Goal: Information Seeking & Learning: Learn about a topic

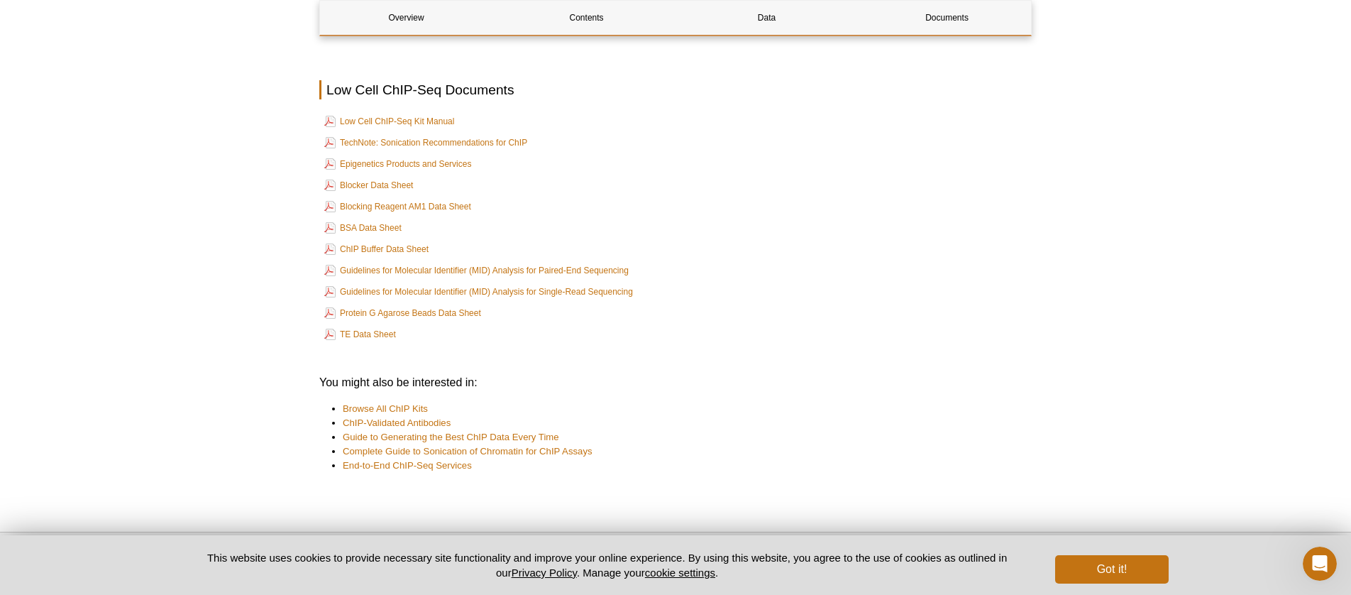
scroll to position [3033, 0]
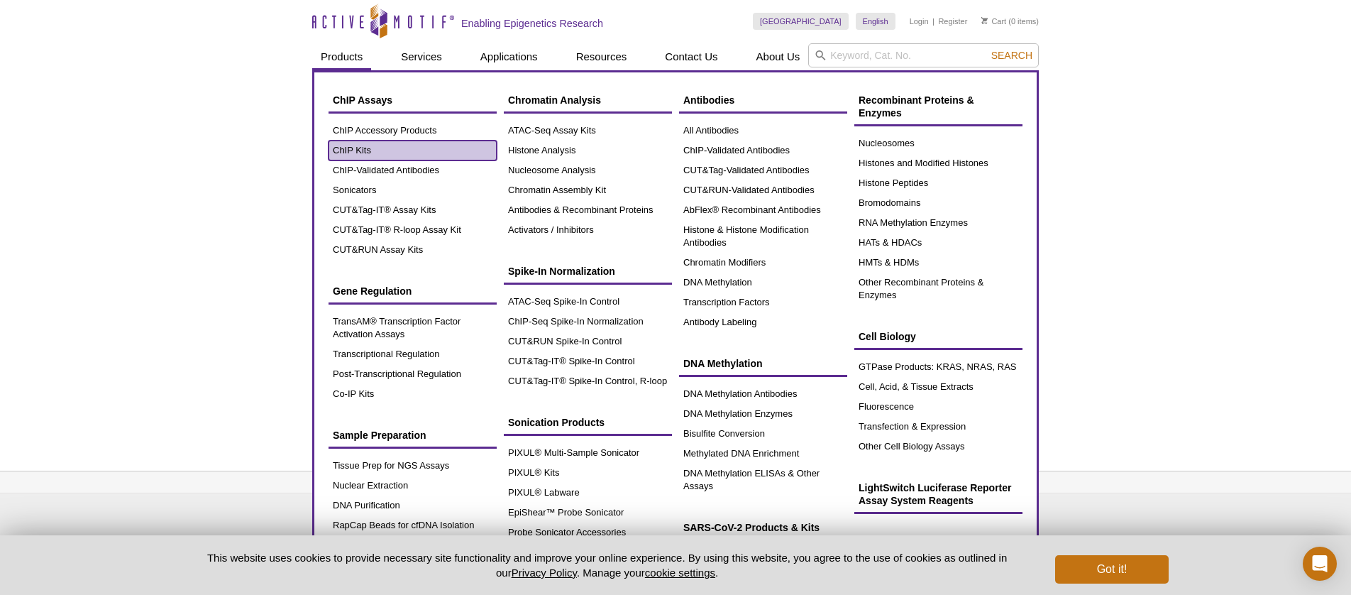
click at [355, 156] on link "ChIP Kits" at bounding box center [413, 151] width 168 height 20
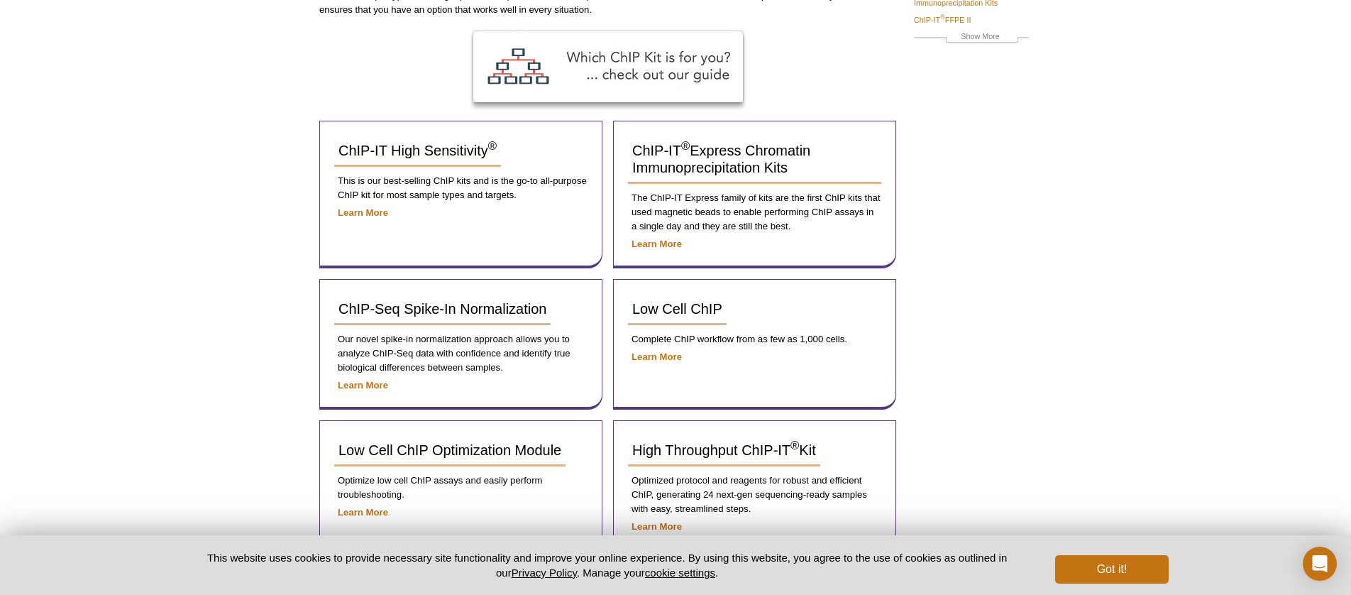
scroll to position [177, 0]
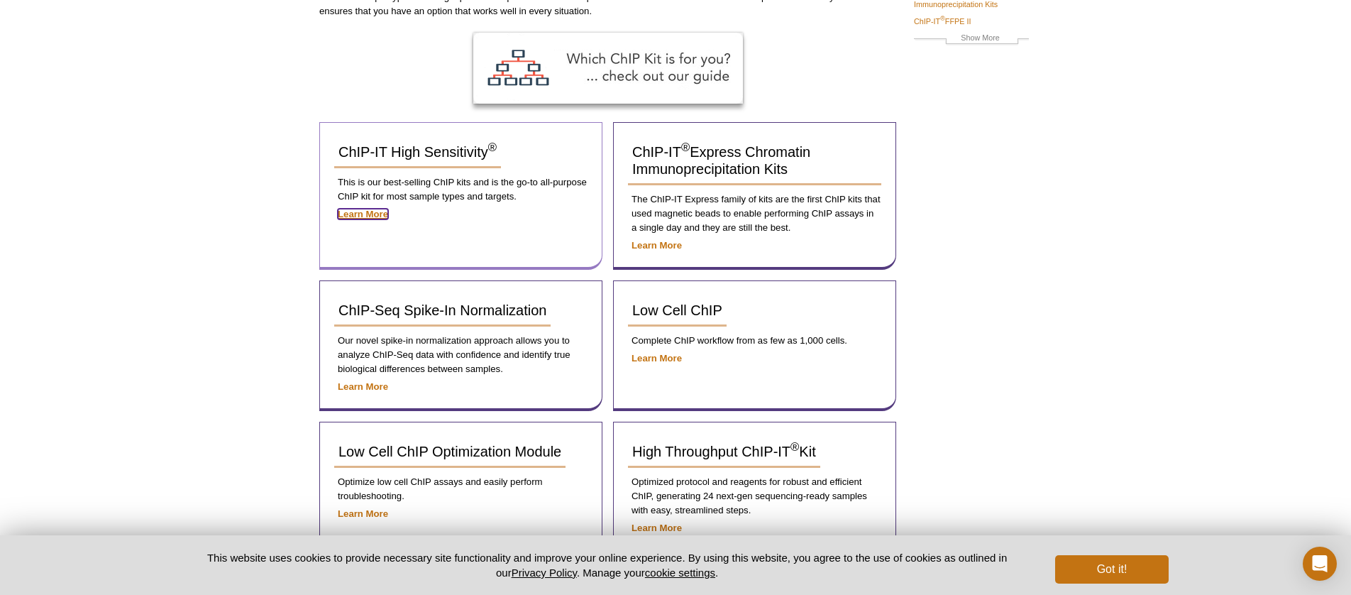
click at [344, 216] on strong "Learn More" at bounding box center [363, 214] width 50 height 11
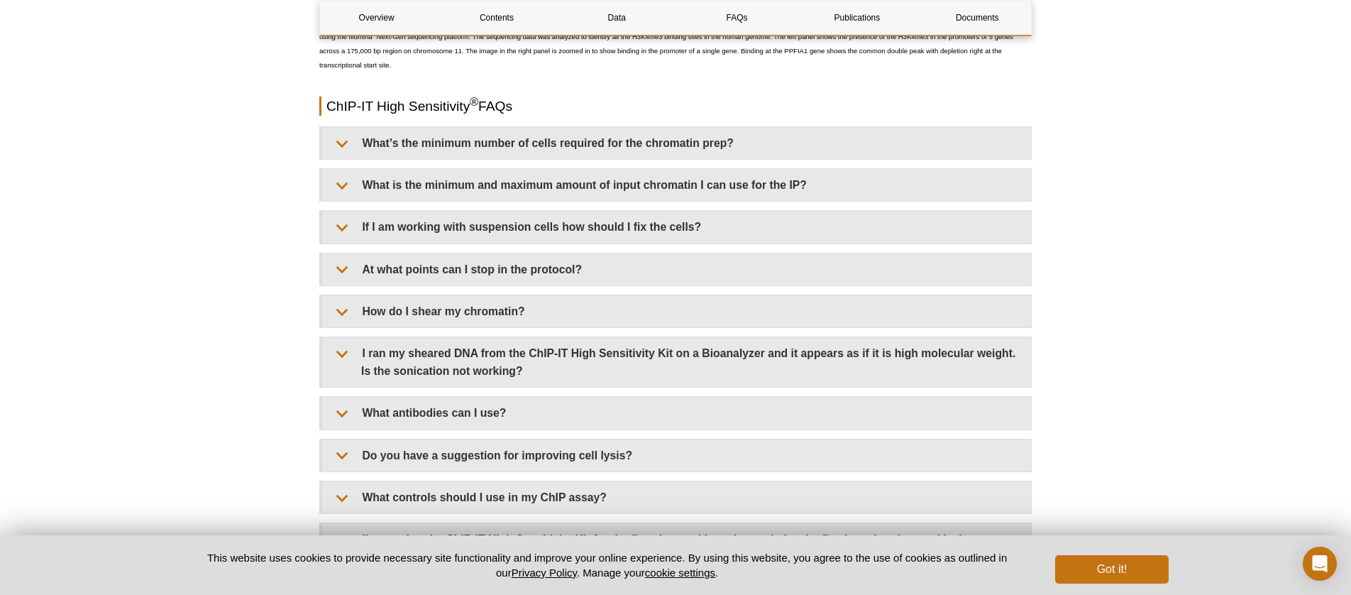
scroll to position [3995, 0]
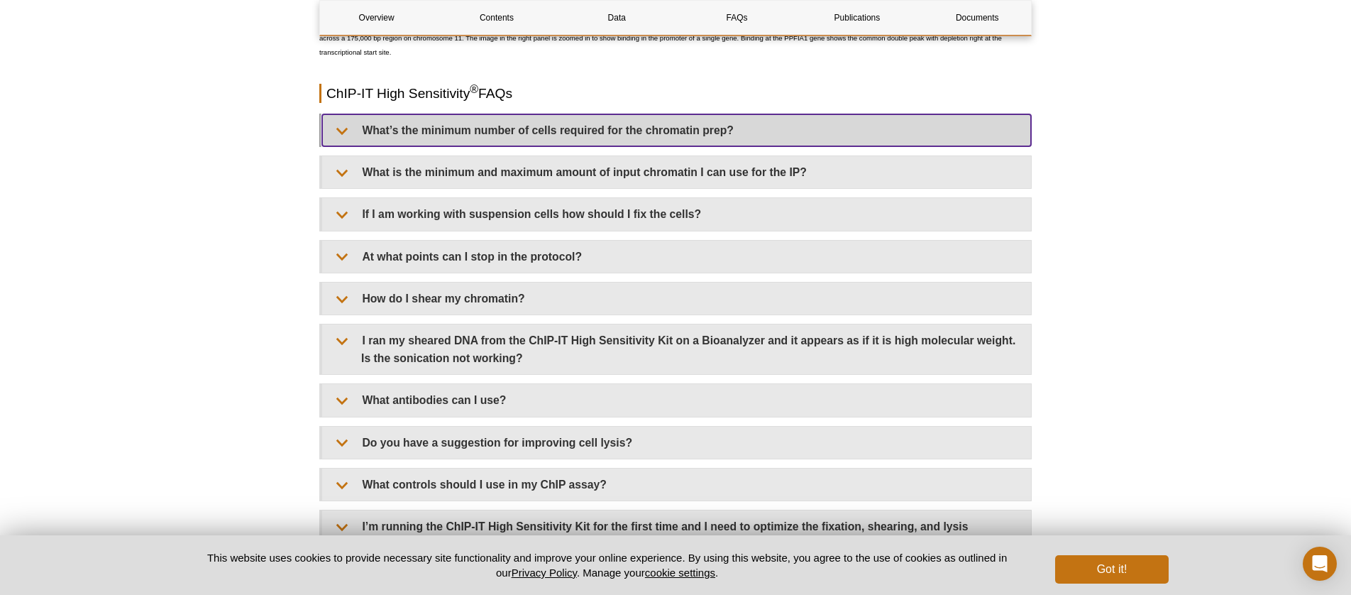
click at [388, 128] on summary "What’s the minimum number of cells required for the chromatin prep?" at bounding box center [676, 130] width 709 height 32
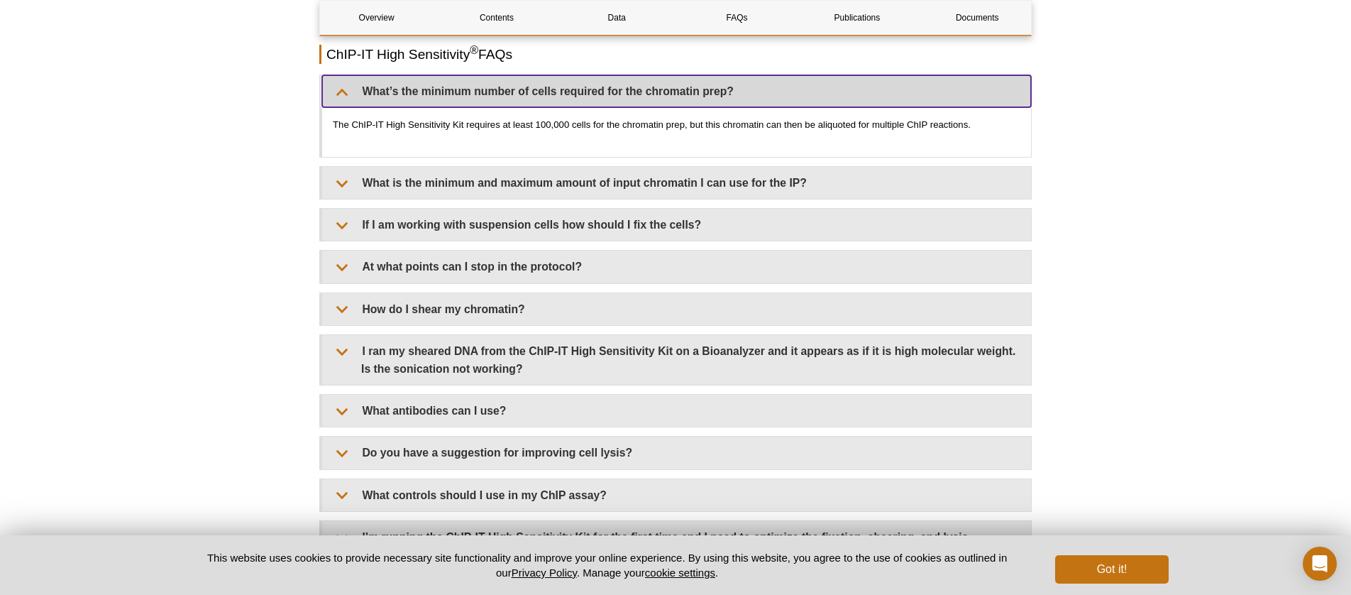
scroll to position [4057, 0]
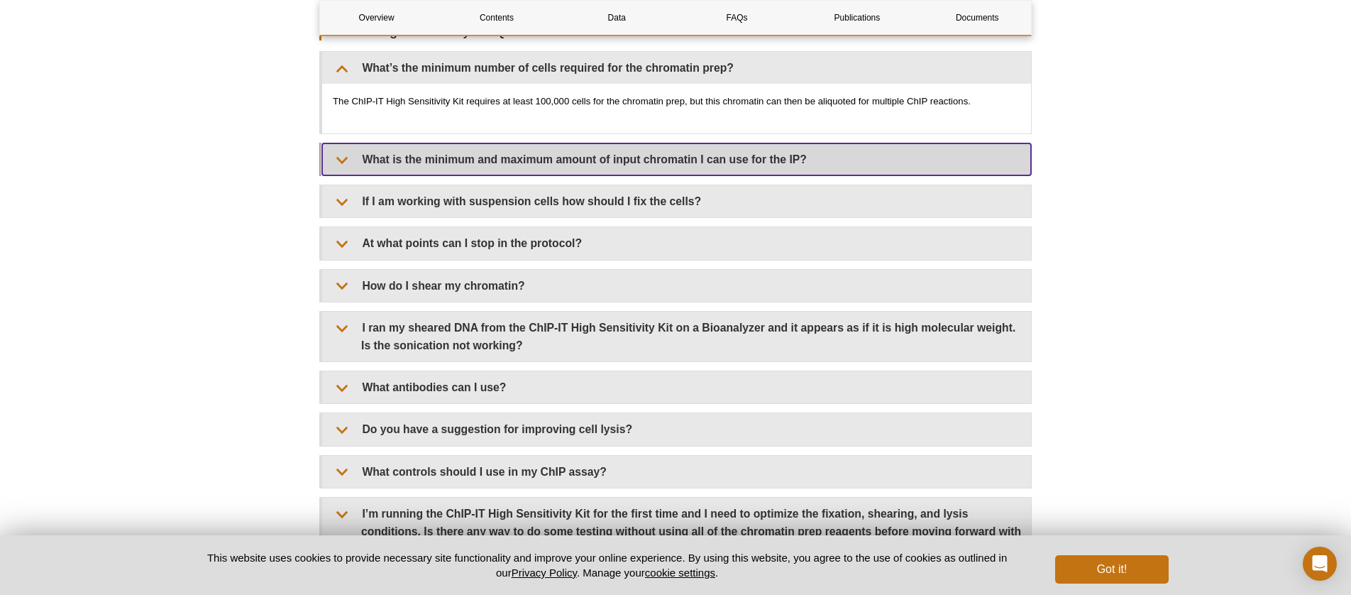
click at [698, 155] on summary "What is the minimum and maximum amount of input chromatin I can use for the IP?" at bounding box center [676, 159] width 709 height 32
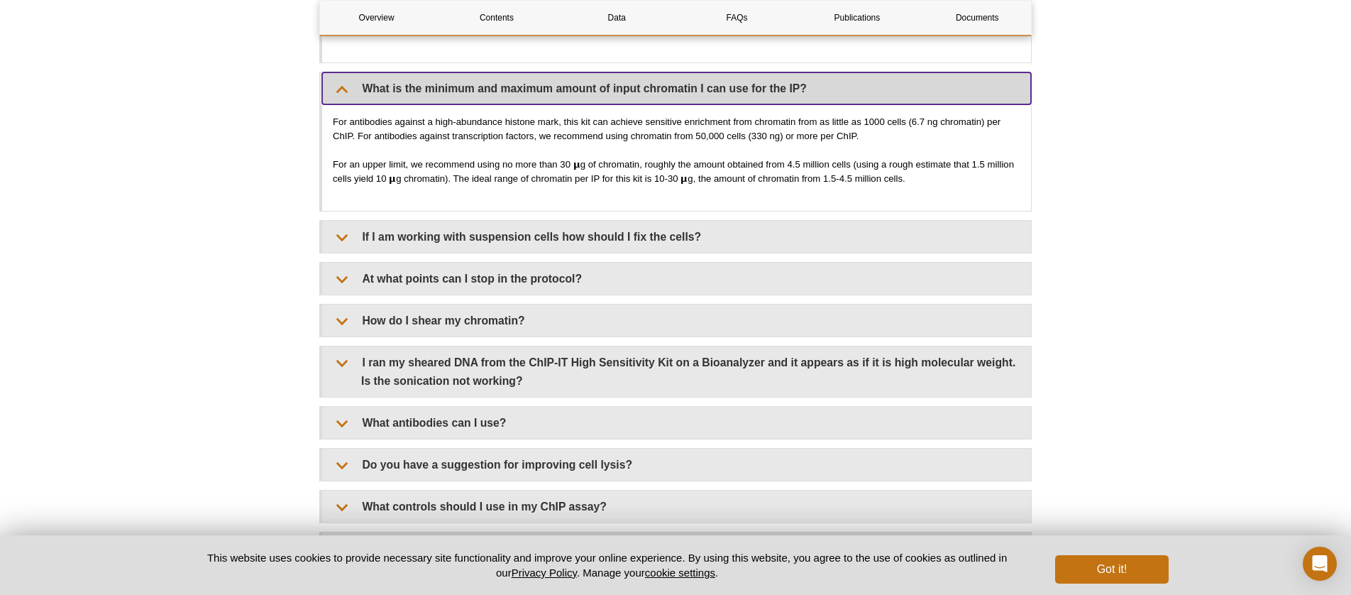
scroll to position [4129, 0]
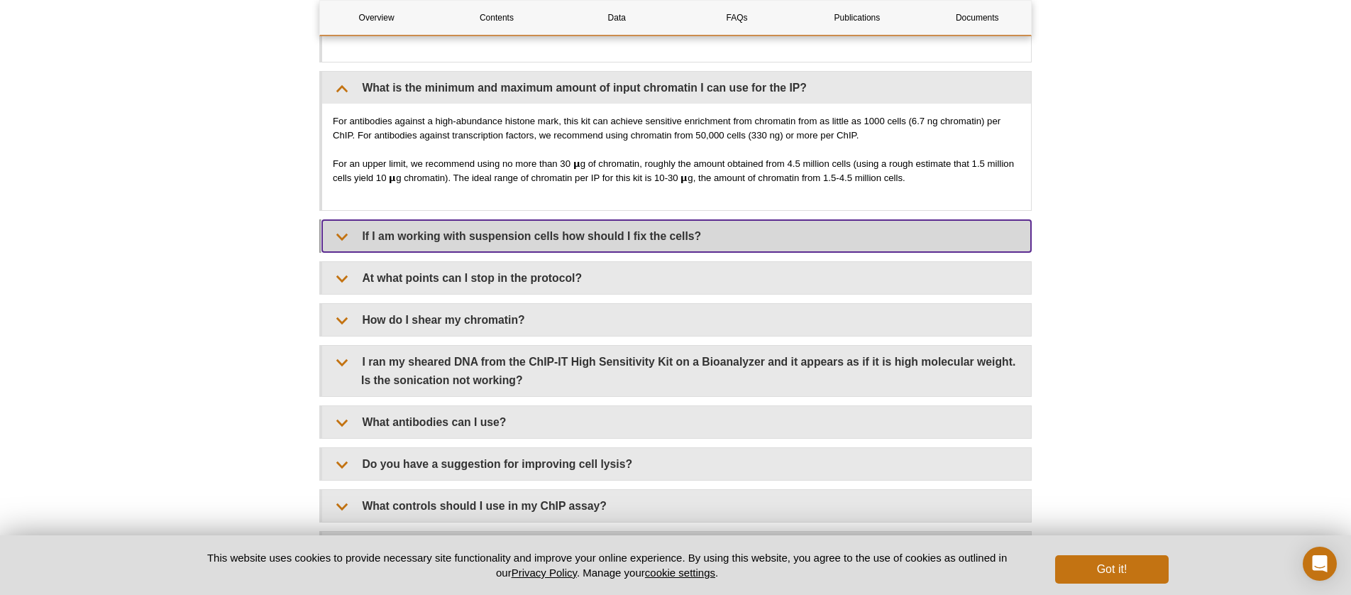
click at [649, 234] on summary "If I am working with suspension cells how should I fix the cells?" at bounding box center [676, 236] width 709 height 32
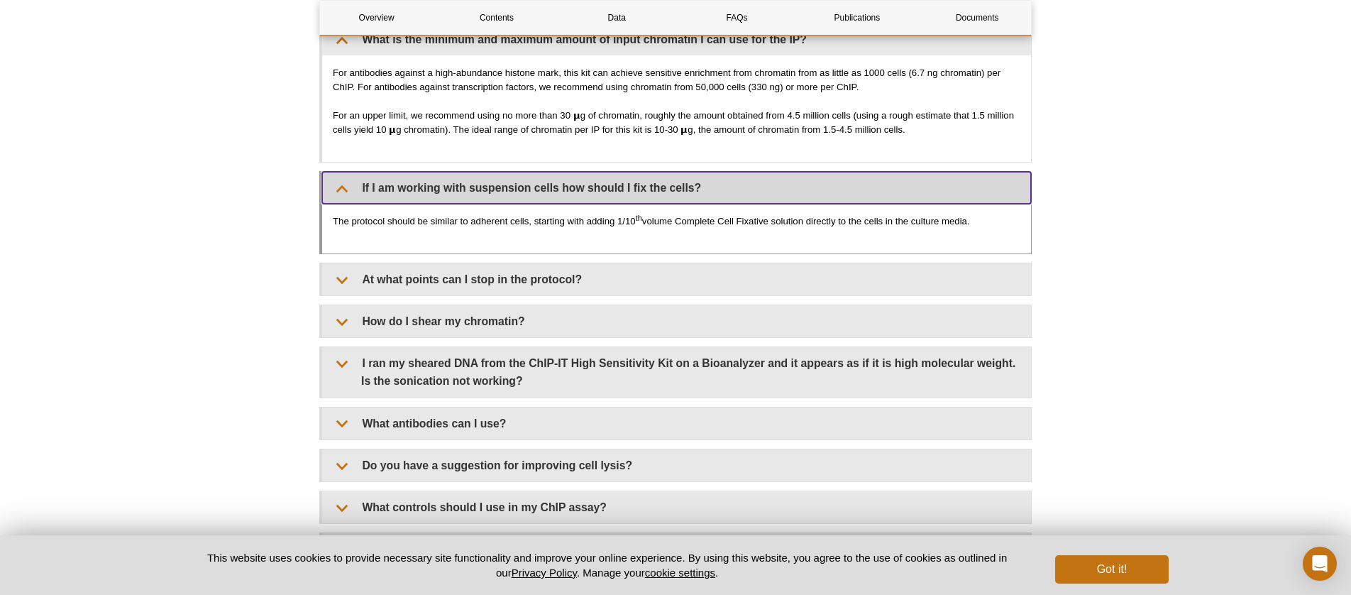
scroll to position [4193, 0]
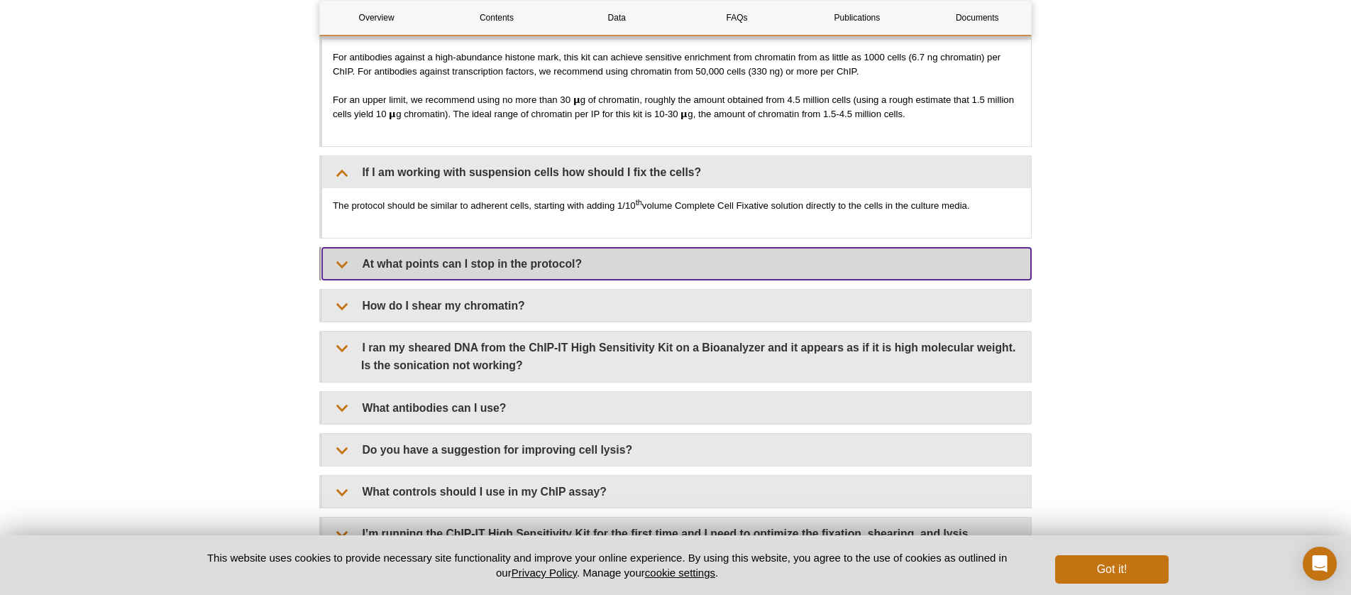
click at [578, 253] on summary "At what points can I stop in the protocol?" at bounding box center [676, 264] width 709 height 32
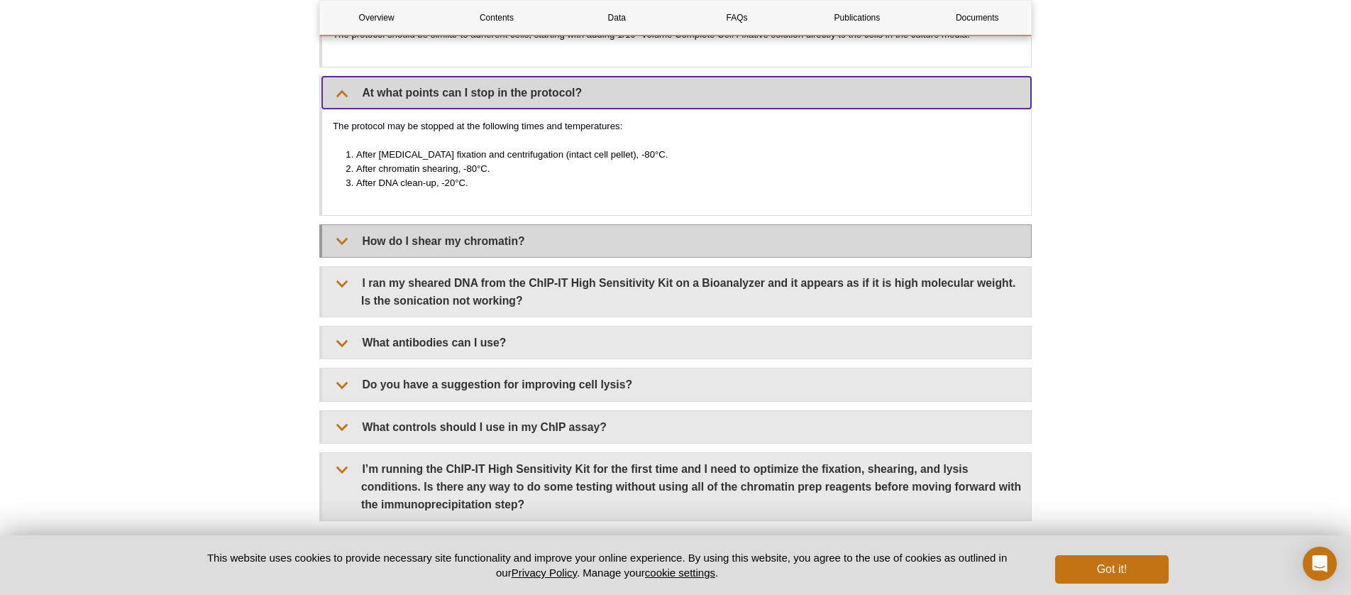
scroll to position [4364, 0]
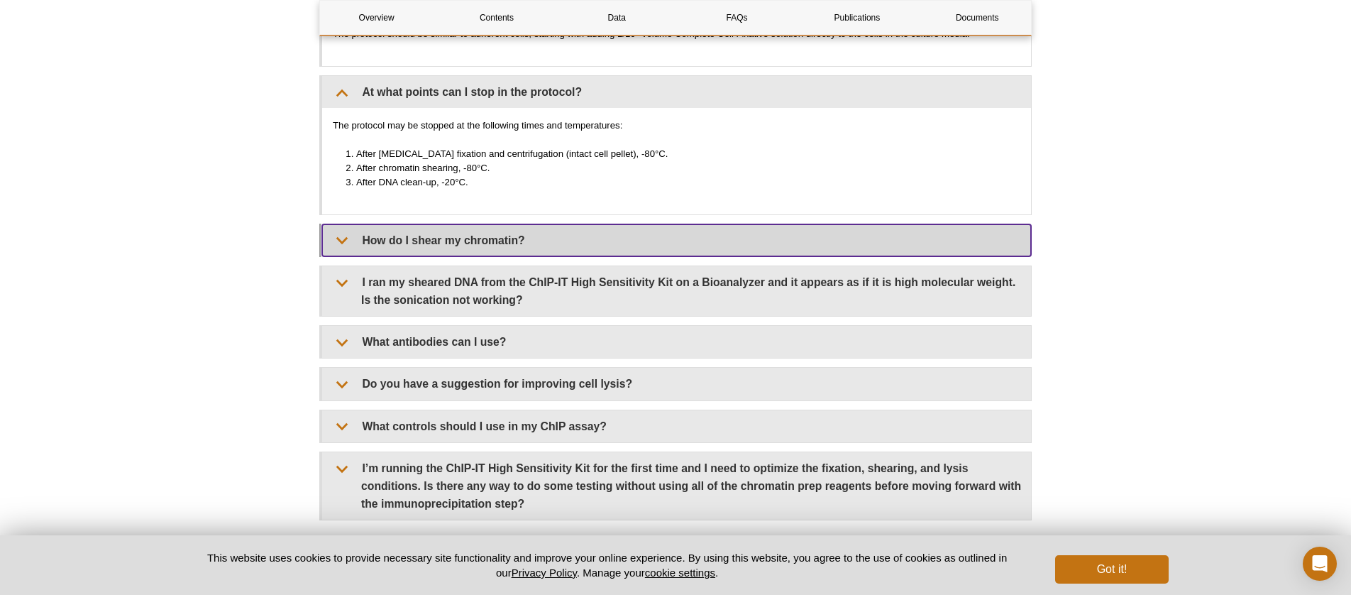
click at [572, 238] on summary "How do I shear my chromatin?" at bounding box center [676, 240] width 709 height 32
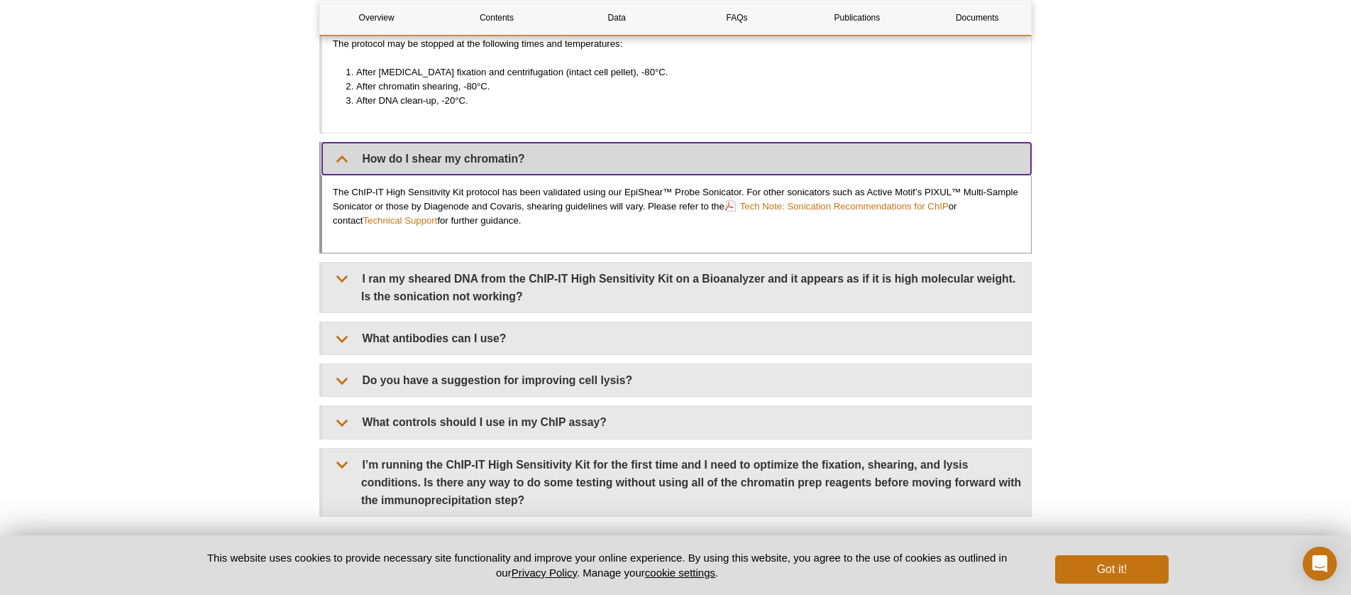
scroll to position [4494, 0]
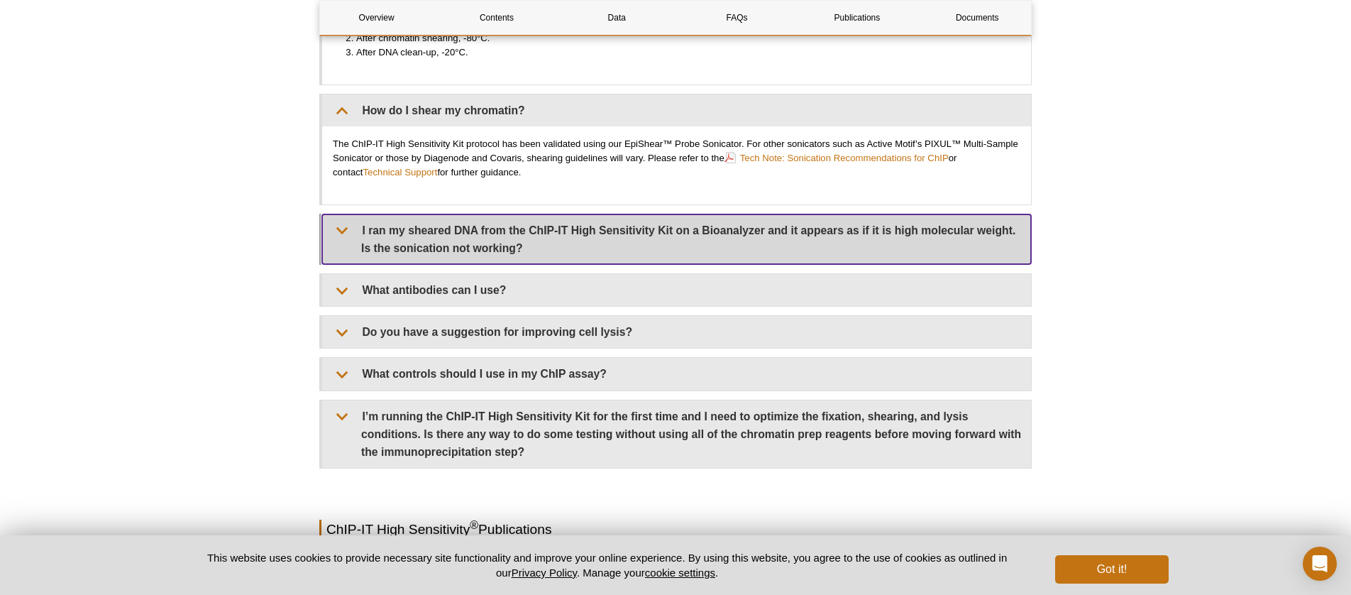
click at [571, 238] on summary "I ran my sheared DNA from the ChIP-IT High Sensitivity Kit on a Bioanalyzer and…" at bounding box center [676, 239] width 709 height 50
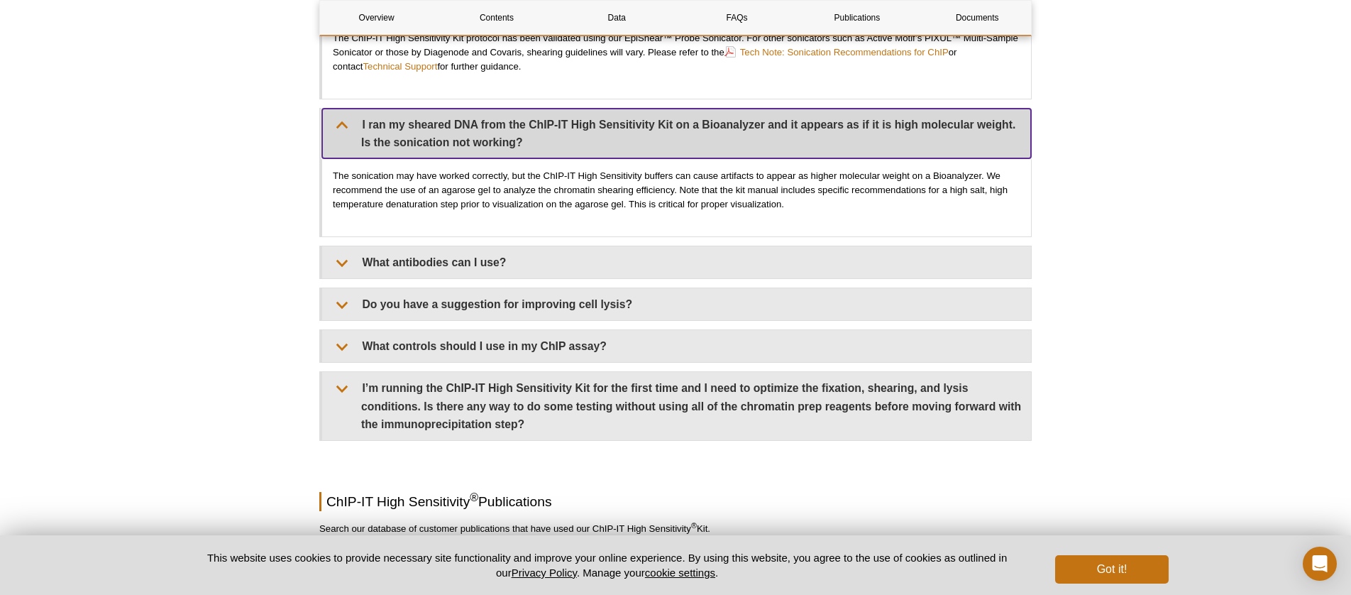
scroll to position [4601, 0]
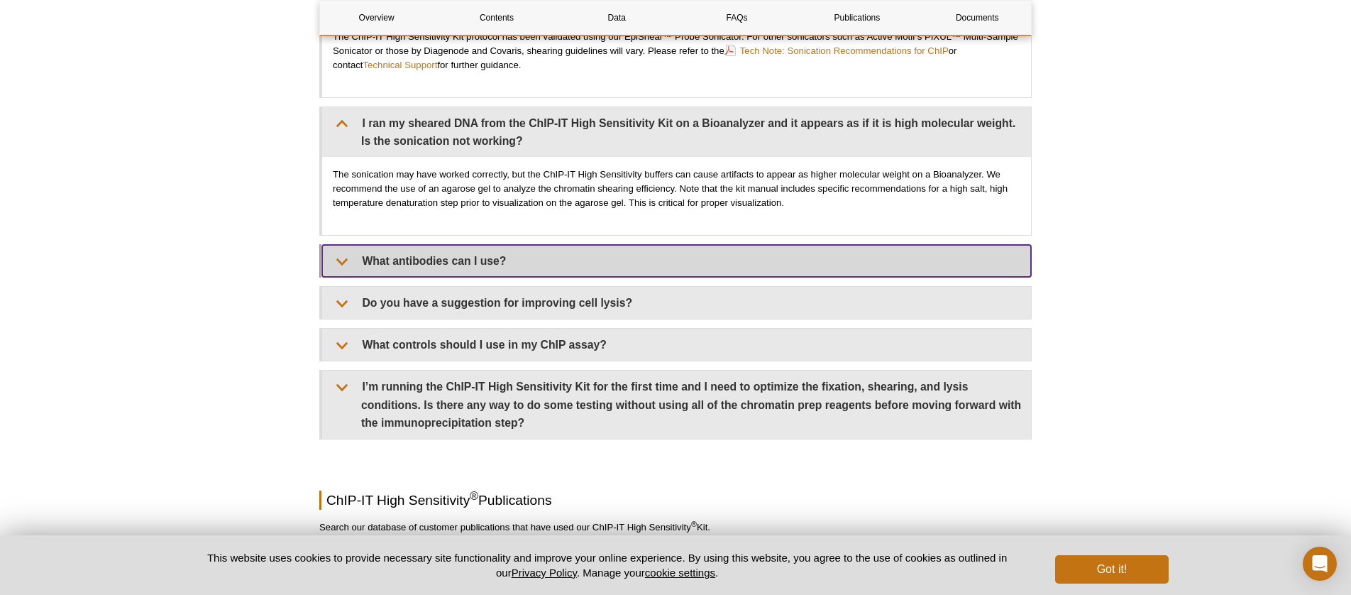
click at [549, 245] on summary "What antibodies can I use?" at bounding box center [676, 261] width 709 height 32
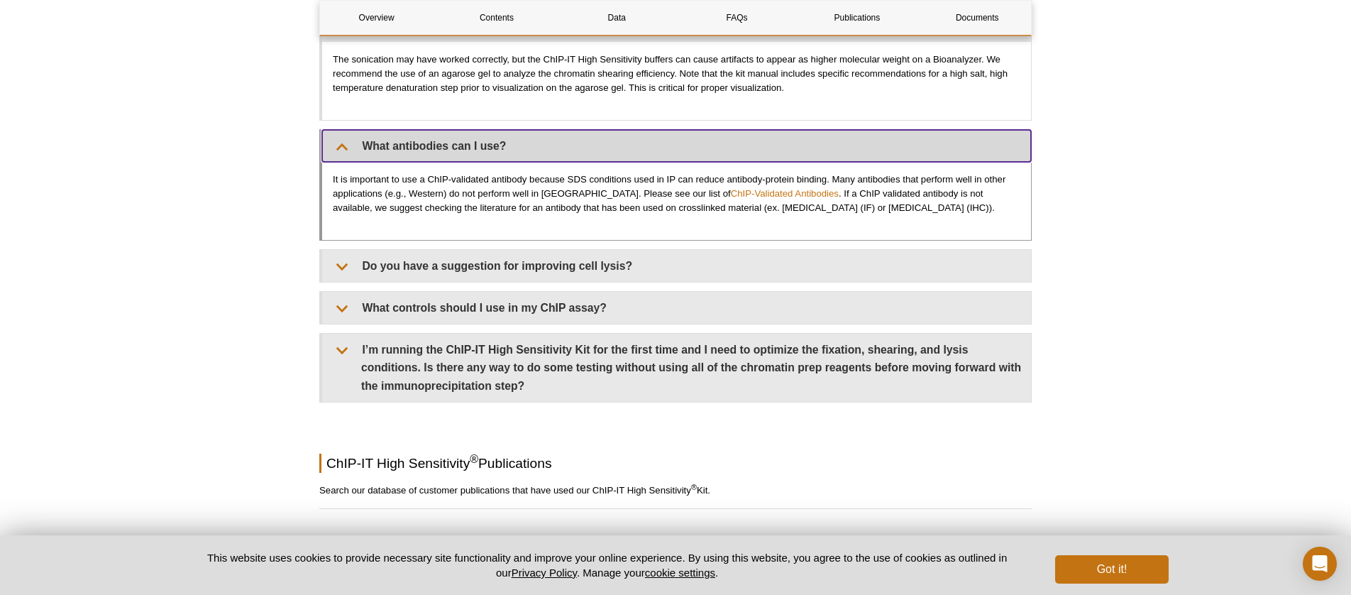
scroll to position [4716, 0]
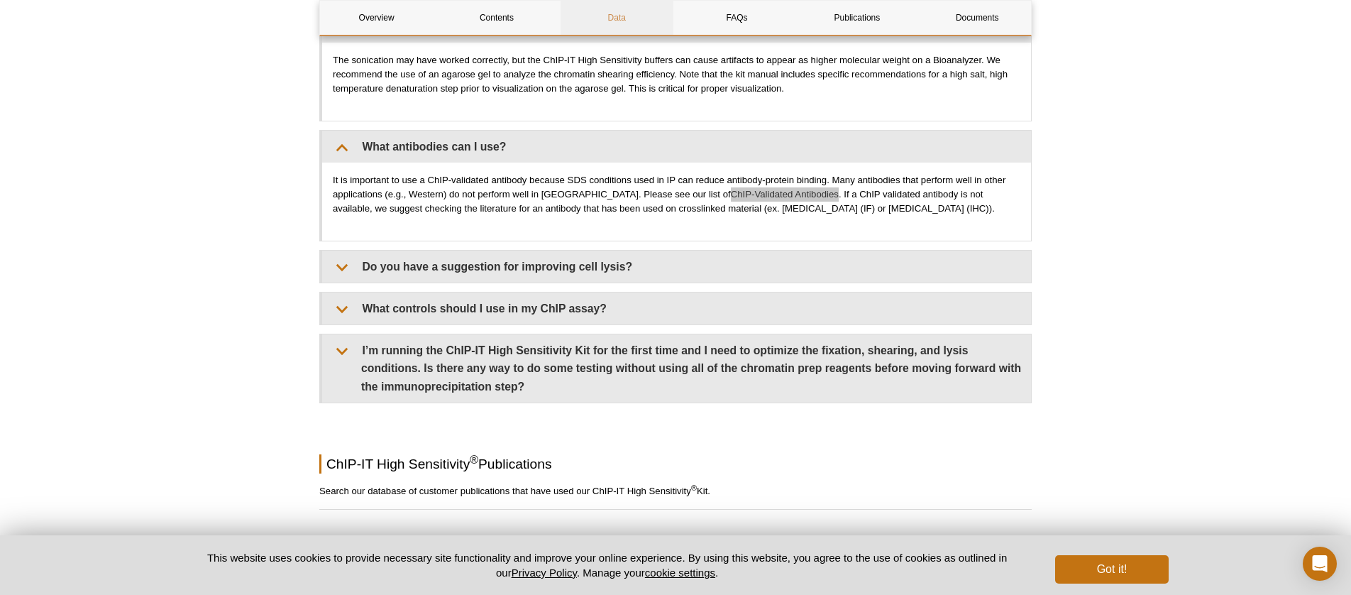
drag, startPoint x: 743, startPoint y: 190, endPoint x: 622, endPoint y: 23, distance: 205.3
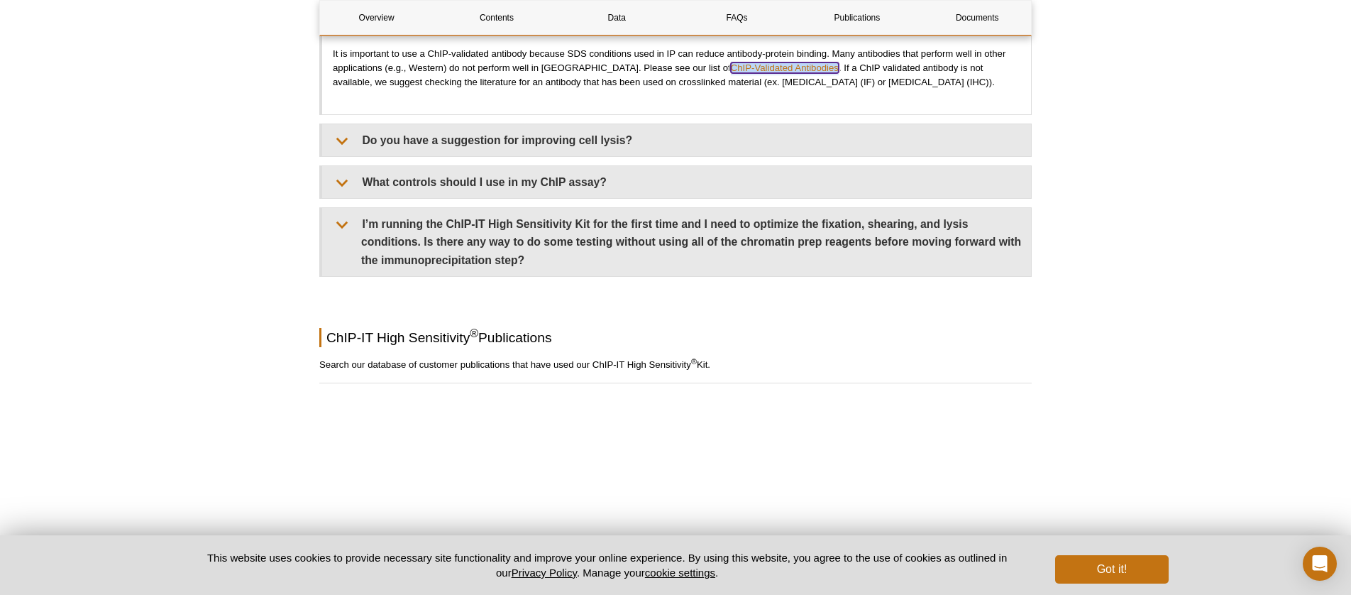
scroll to position [4859, 0]
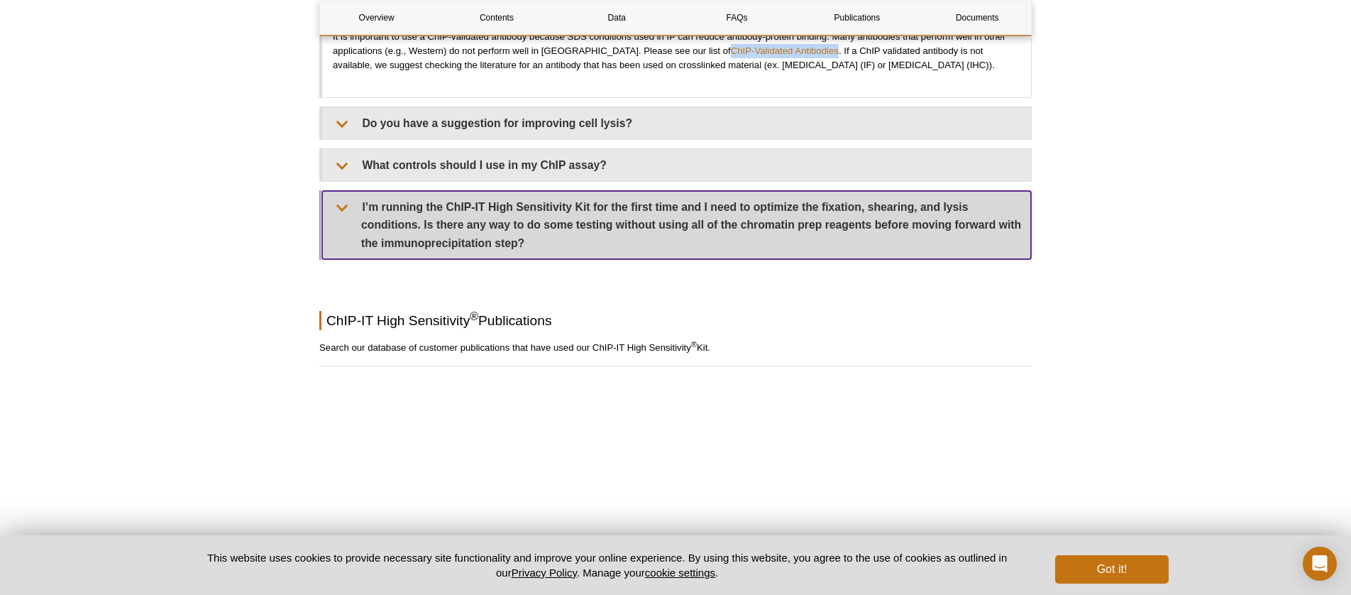
click at [825, 236] on summary "I’m running the ChIP-IT High Sensitivity Kit for the first time and I need to o…" at bounding box center [676, 225] width 709 height 68
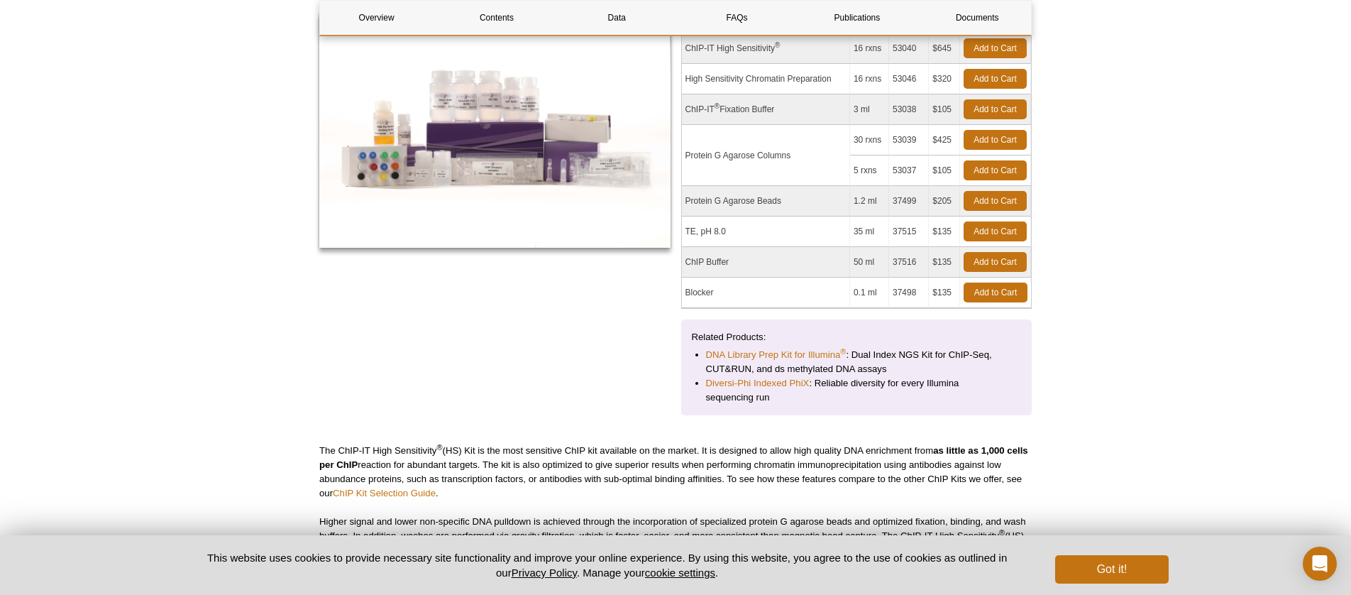
scroll to position [0, 0]
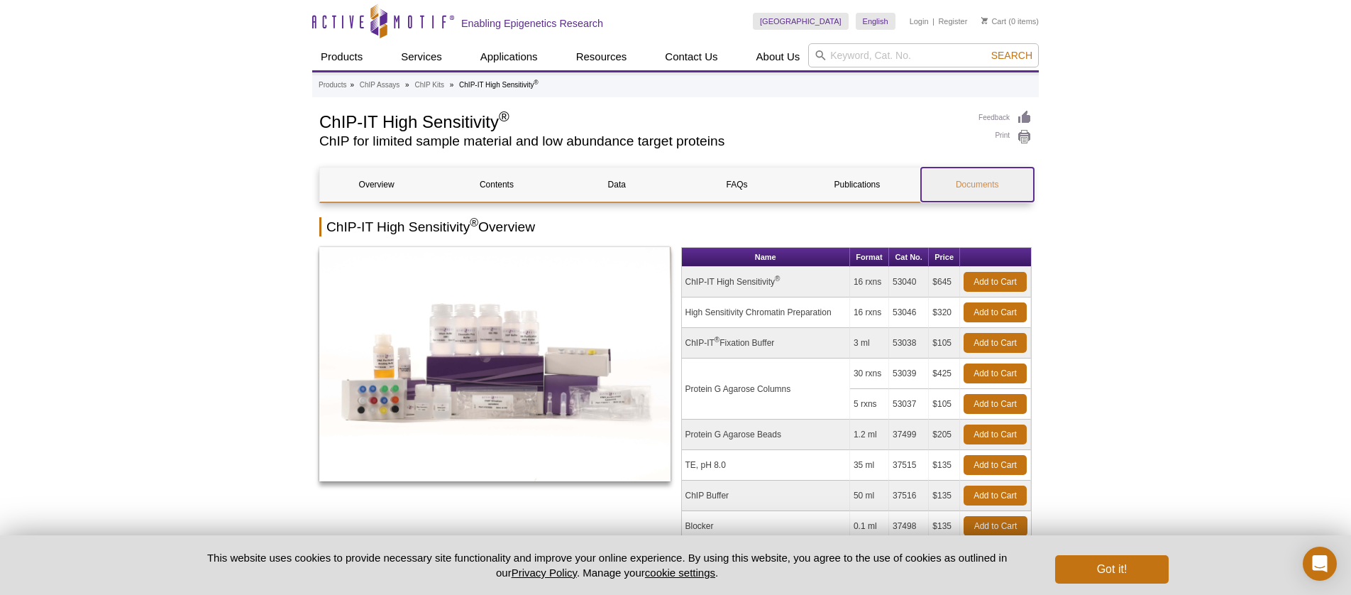
click at [1011, 181] on link "Documents" at bounding box center [977, 185] width 113 height 34
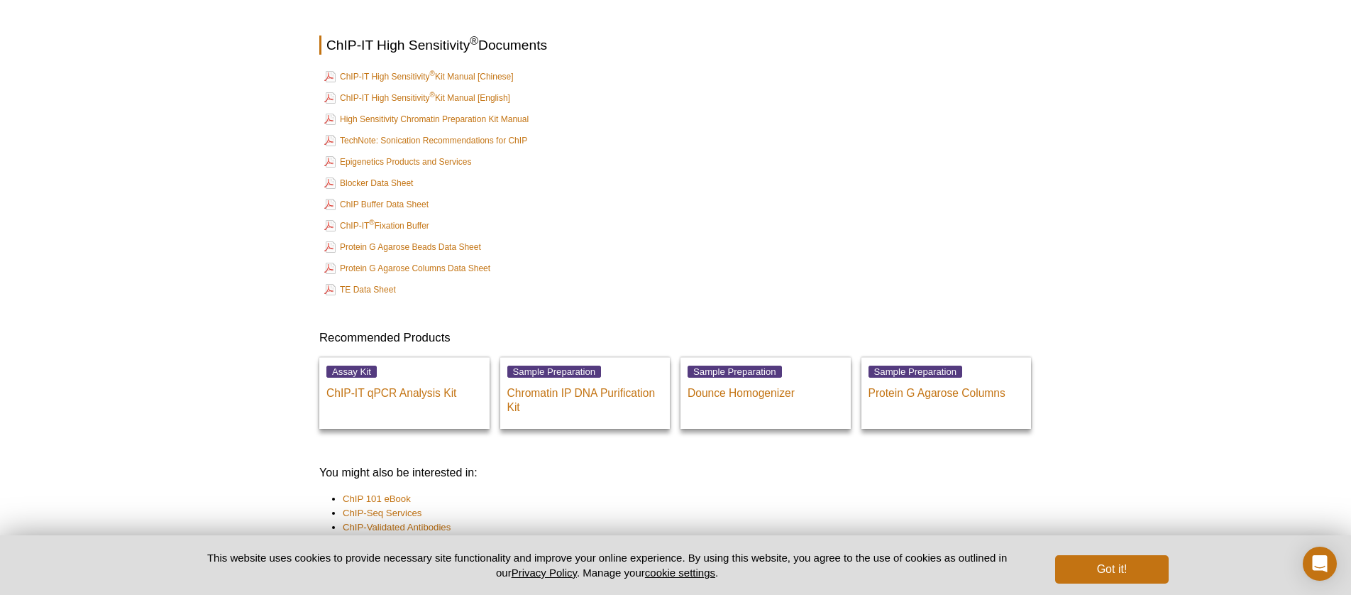
scroll to position [5858, 0]
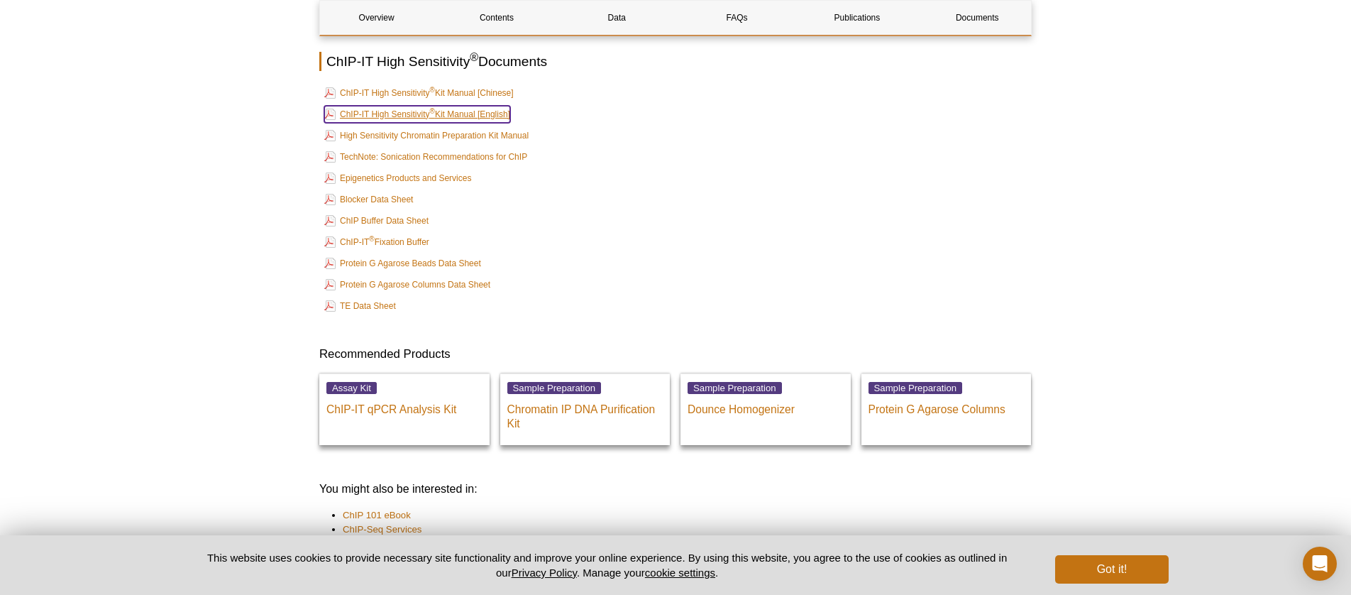
click at [471, 106] on link "ChIP-IT High Sensitivity ® Kit Manual [English]" at bounding box center [417, 114] width 186 height 17
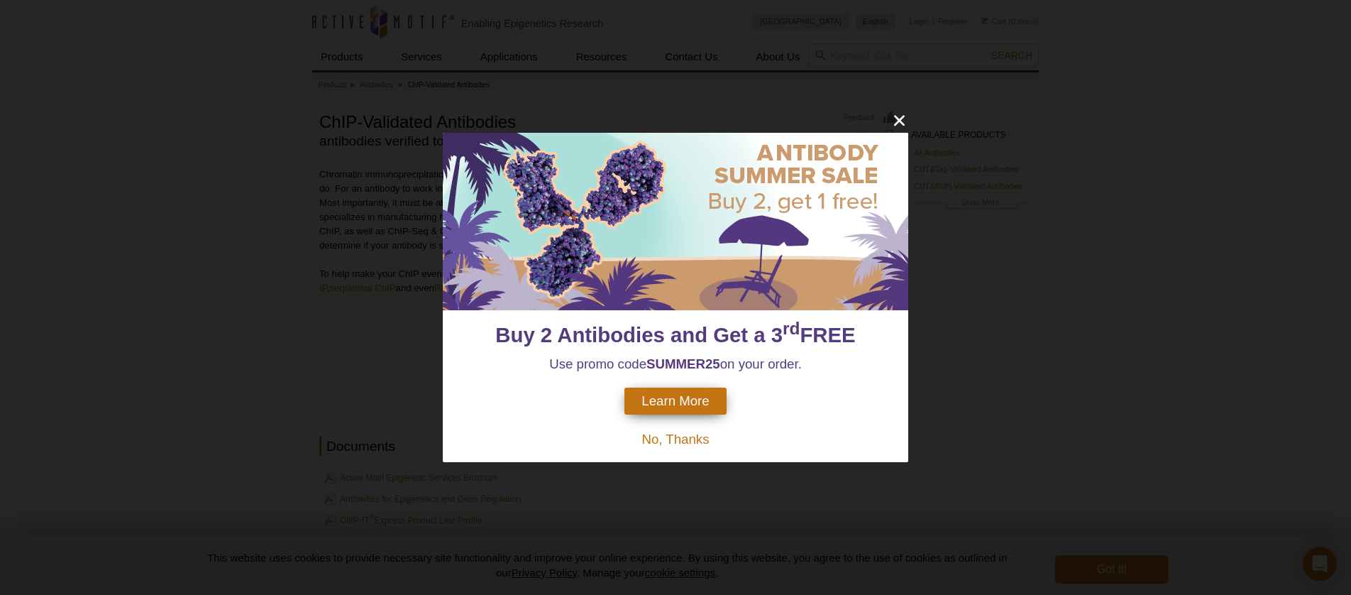
drag, startPoint x: 689, startPoint y: 438, endPoint x: 977, endPoint y: 297, distance: 320.0
click at [690, 437] on span "No, Thanks" at bounding box center [675, 439] width 67 height 15
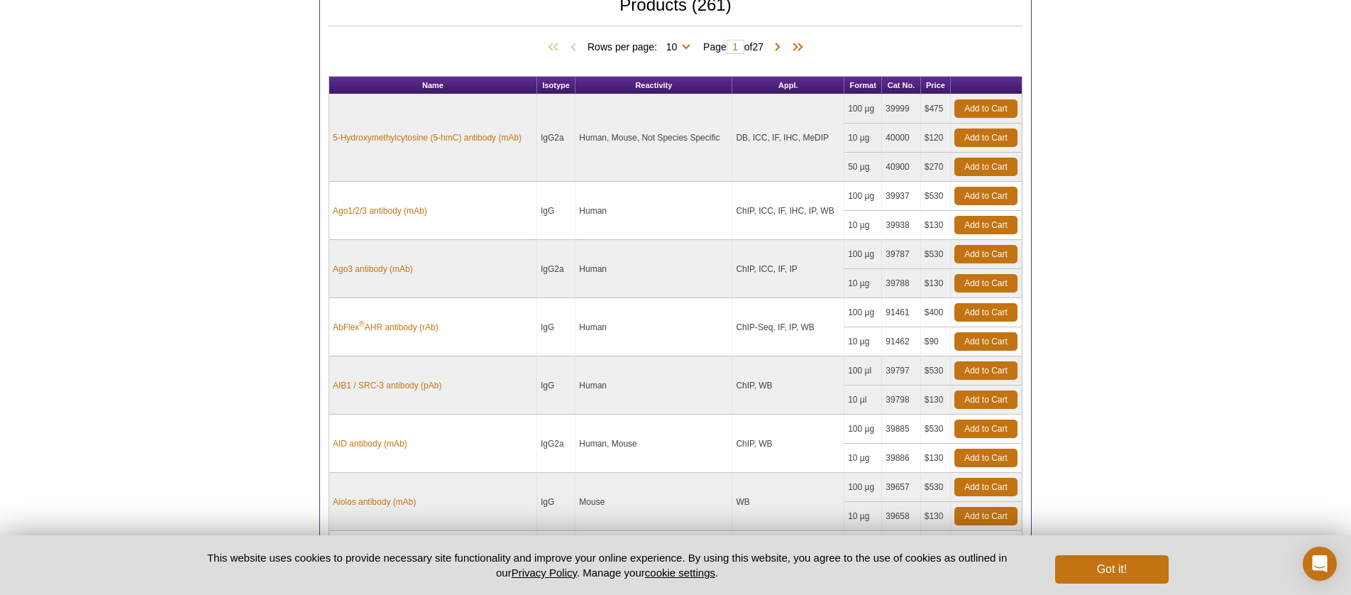
scroll to position [783, 0]
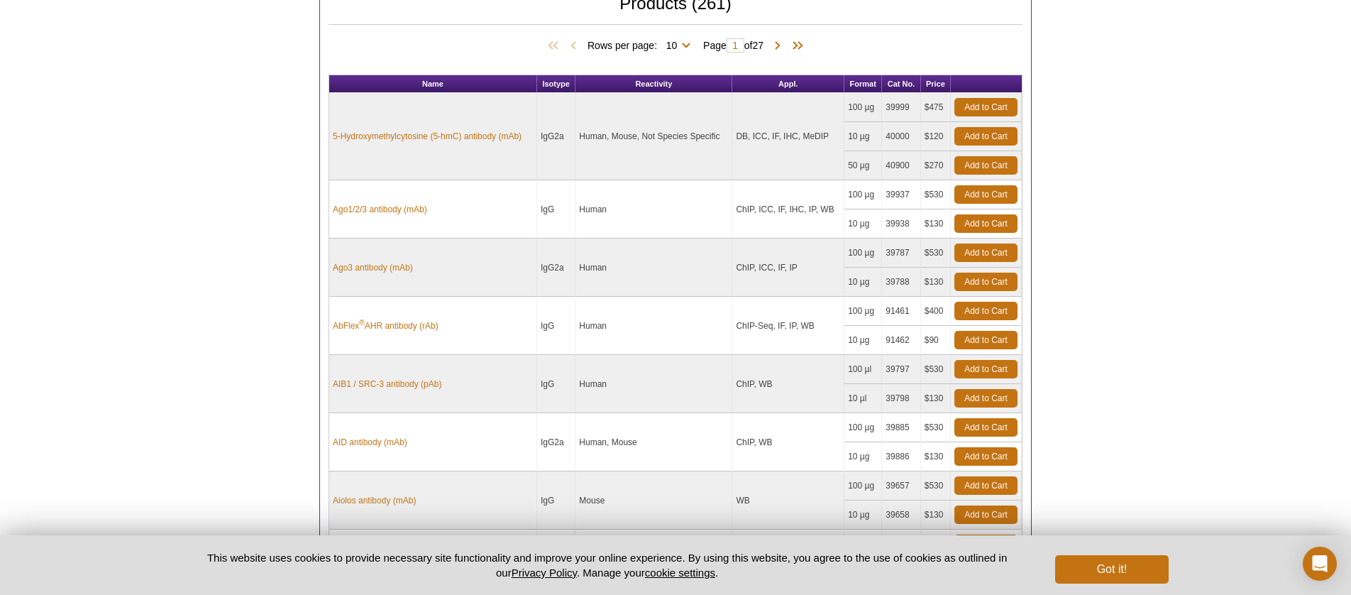
click at [1089, 549] on div "Got it!" at bounding box center [1107, 565] width 123 height 37
drag, startPoint x: 1103, startPoint y: 557, endPoint x: 1118, endPoint y: 547, distance: 17.9
click at [1106, 555] on button "Got it!" at bounding box center [1112, 569] width 114 height 28
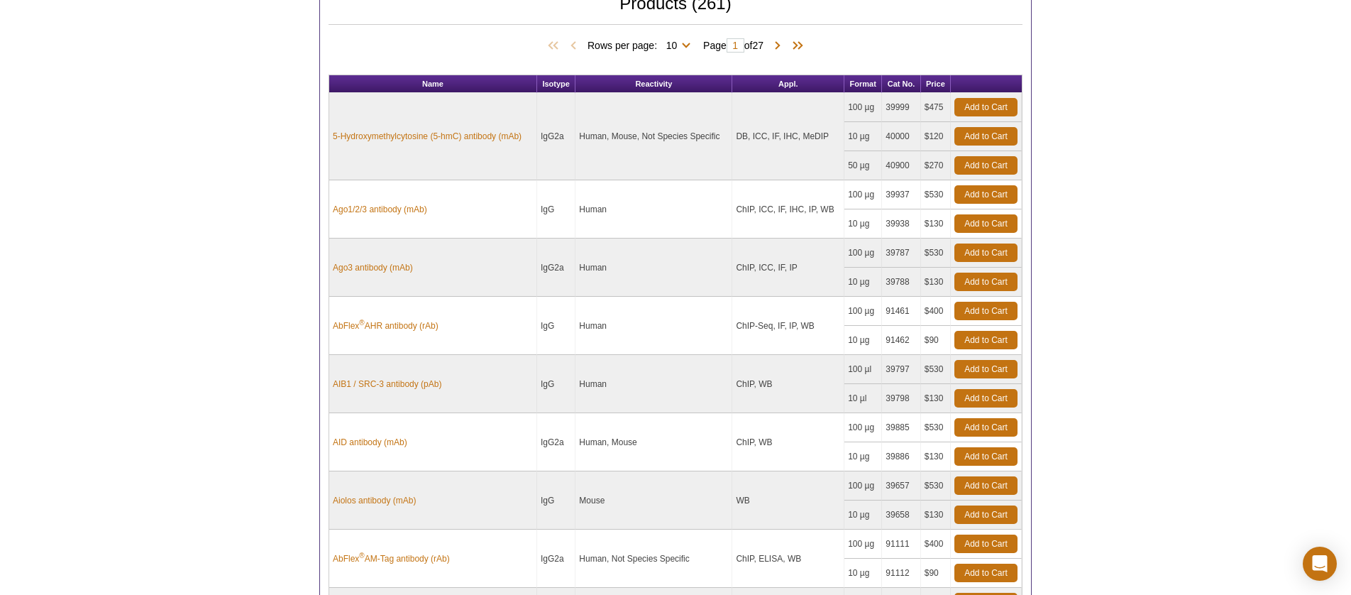
click at [1137, 250] on div "Active Motif Logo Enabling Epigenetics Research 0 Search Skip to content Active…" at bounding box center [675, 96] width 1351 height 1759
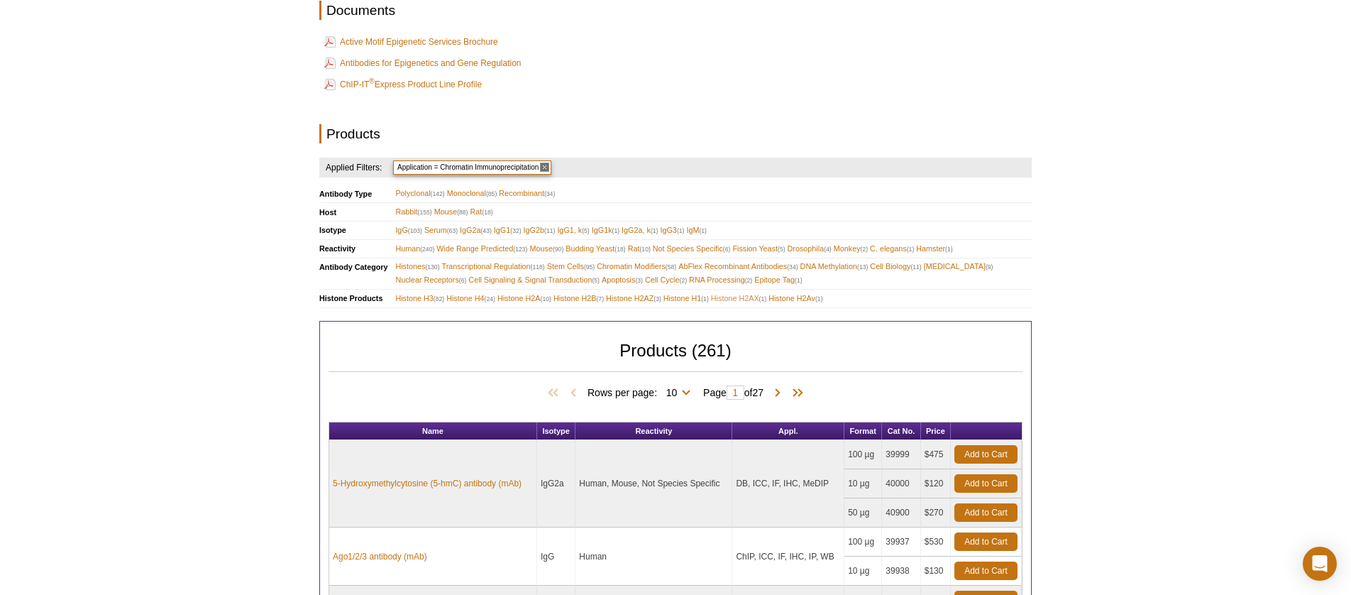
click at [759, 300] on span "Histone H2AX (1)" at bounding box center [738, 298] width 55 height 13
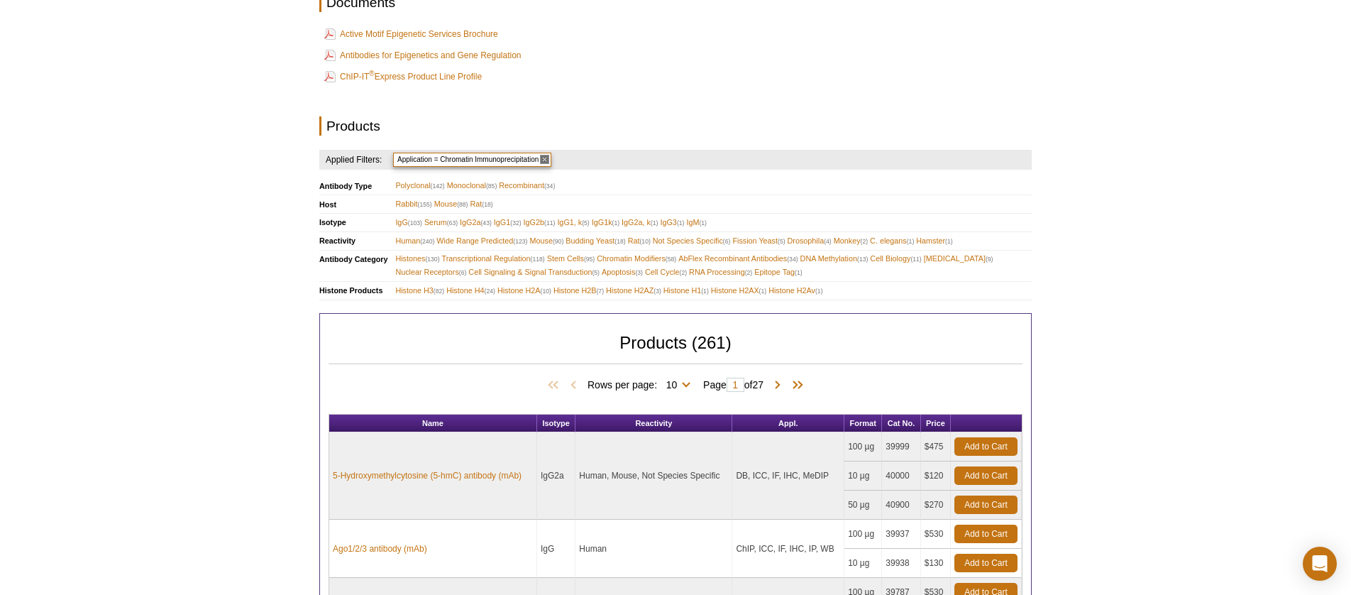
click at [1146, 116] on div "Active Motif Logo Enabling Epigenetics Research 0 Search Skip to content Active…" at bounding box center [675, 435] width 1351 height 1759
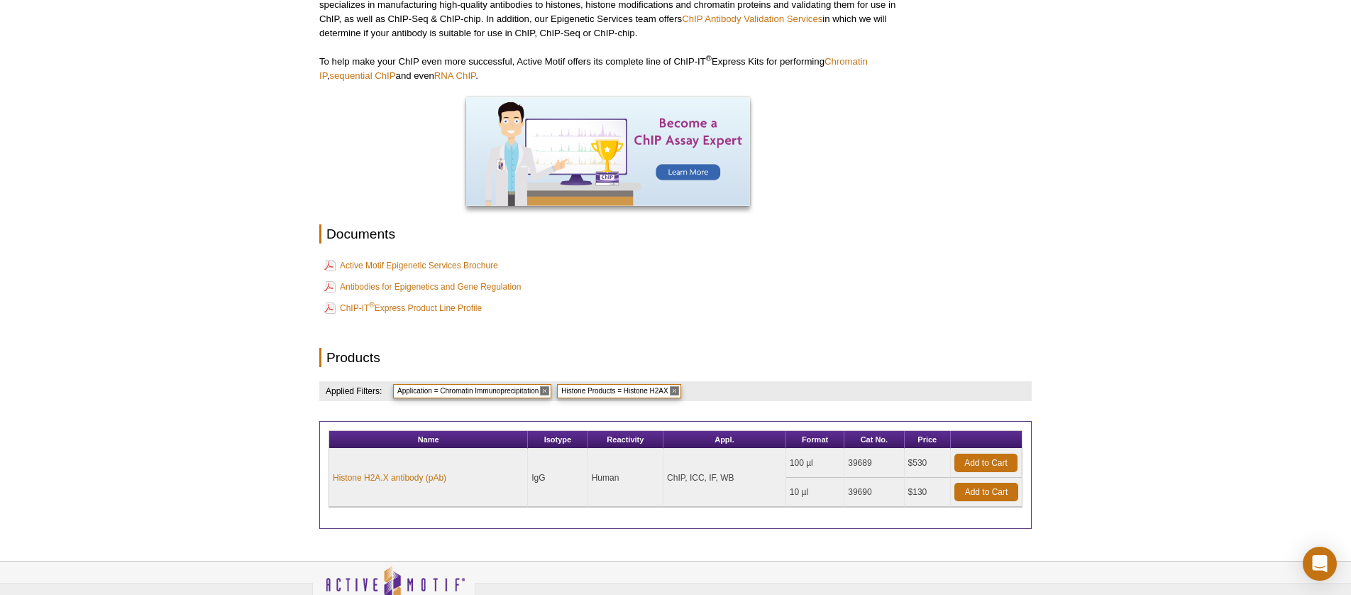
scroll to position [302, 0]
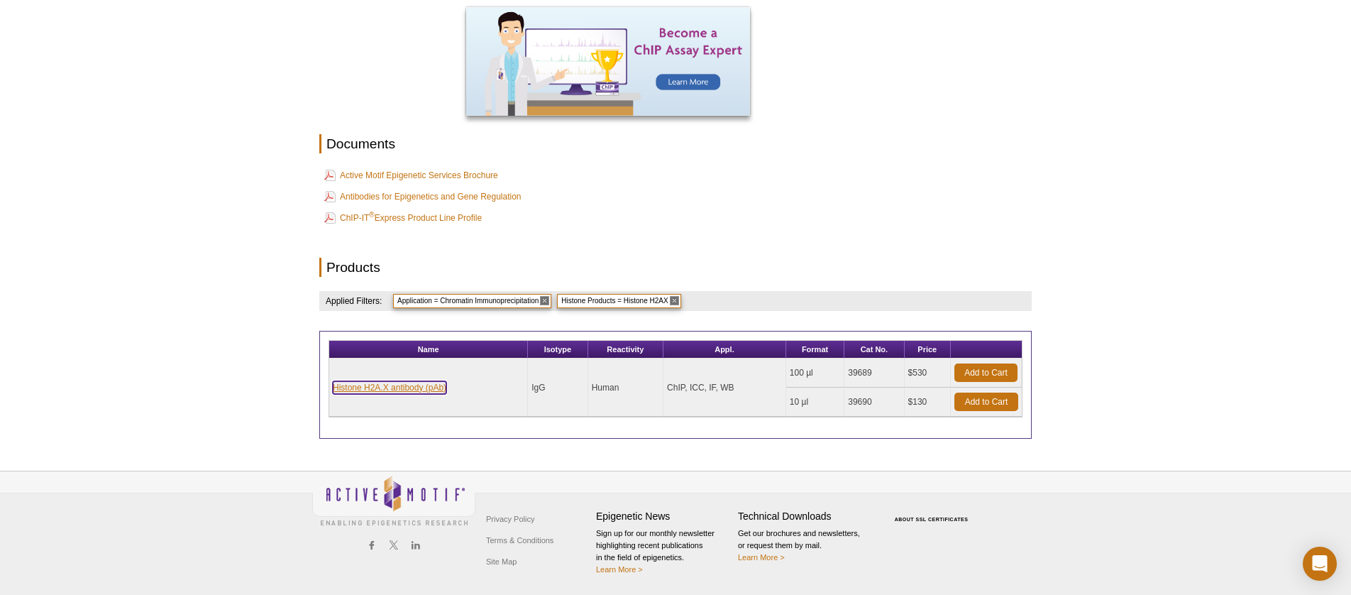
click at [405, 390] on link "Histone H2A.X antibody (pAb)" at bounding box center [390, 387] width 114 height 13
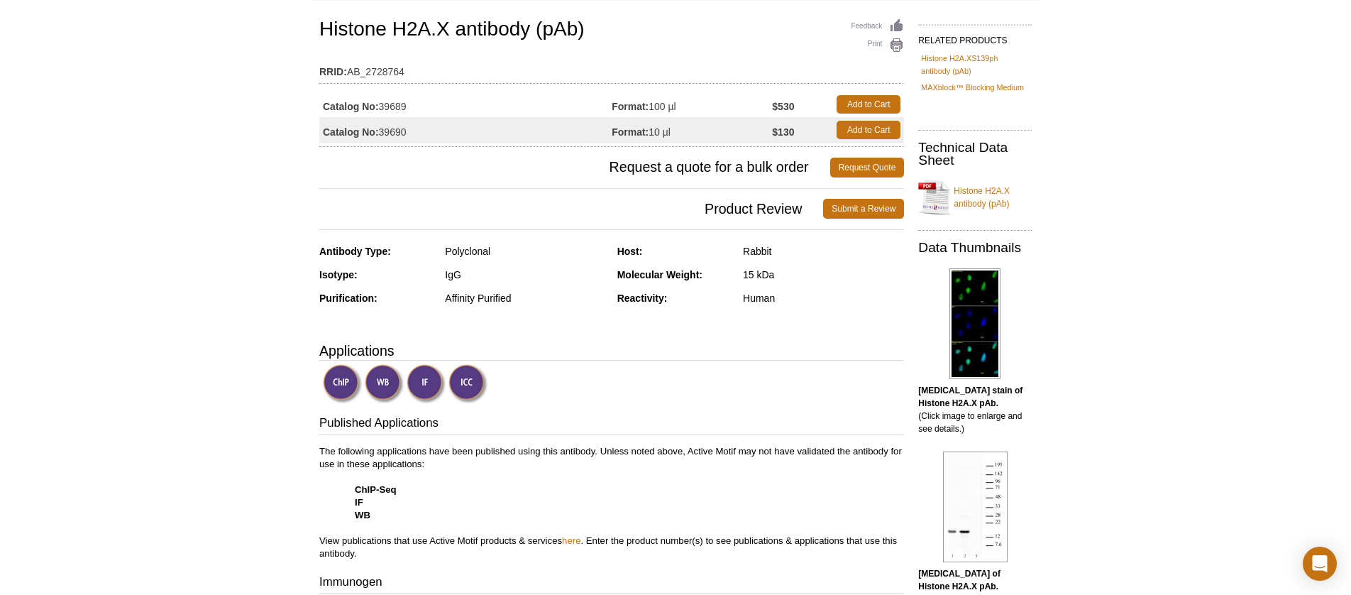
scroll to position [89, 0]
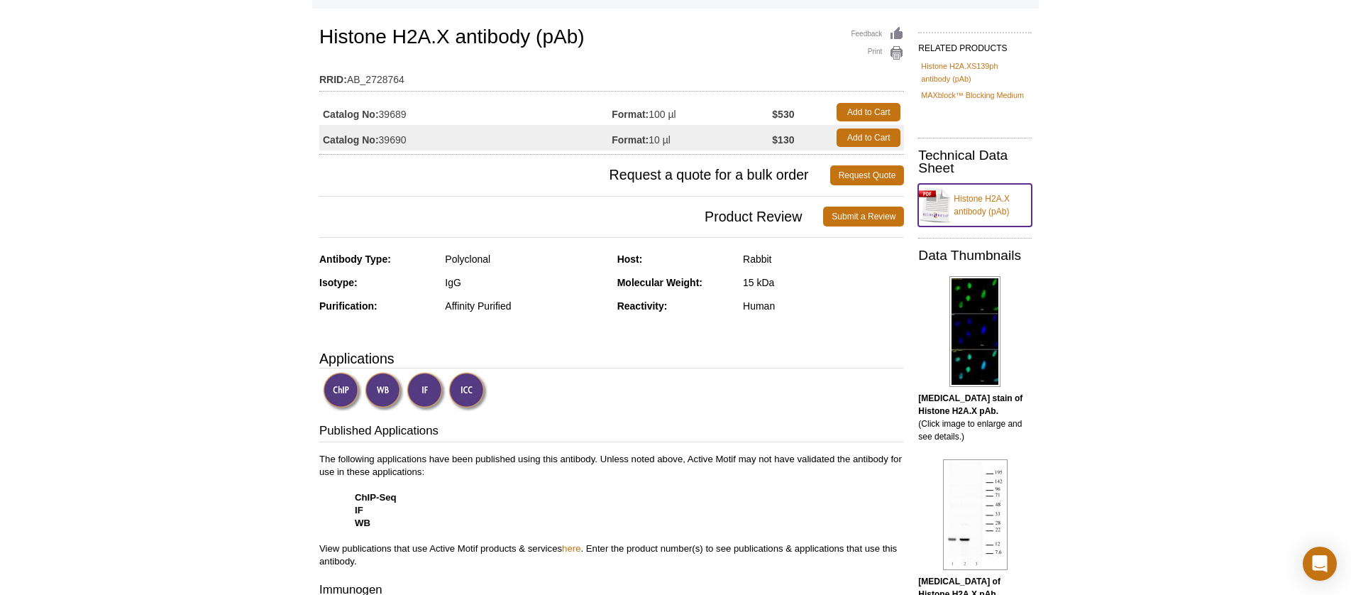
click at [924, 201] on link "Histone H2A.X antibody (pAb)" at bounding box center [975, 205] width 114 height 43
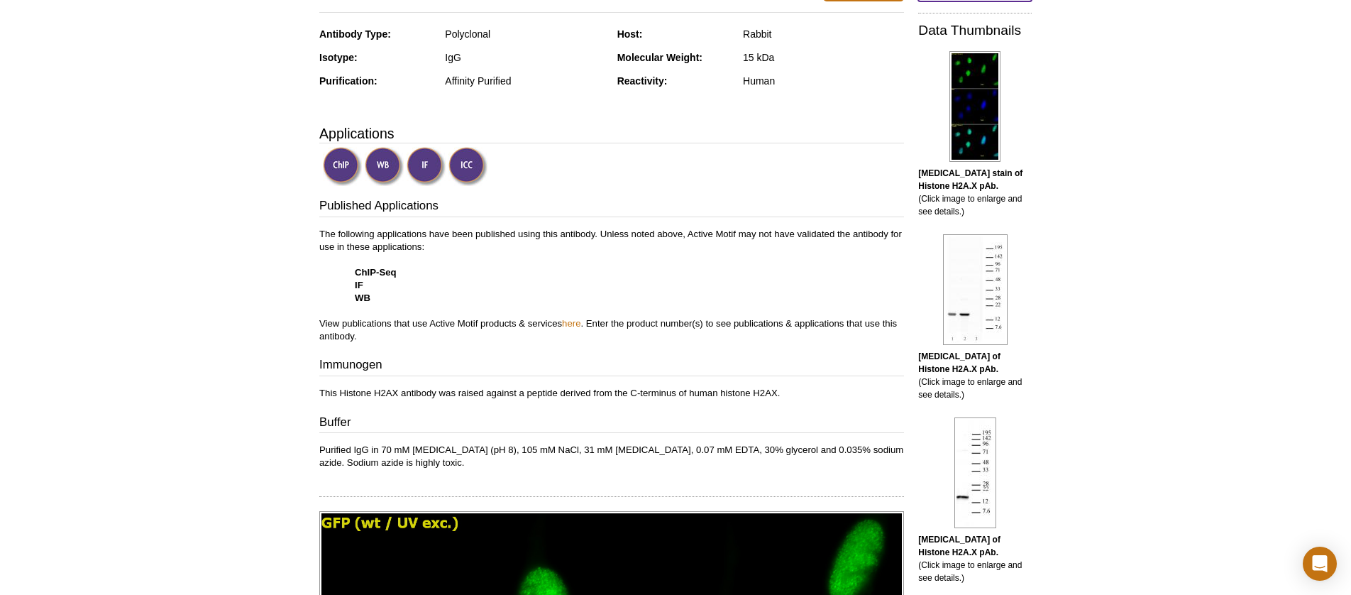
scroll to position [0, 0]
